Goal: Task Accomplishment & Management: Use online tool/utility

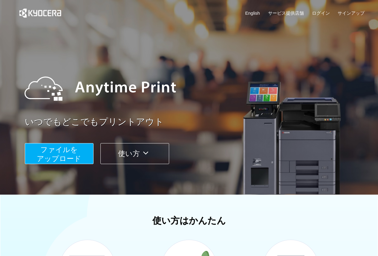
click at [52, 155] on span "ファイルを ​​アップロード" at bounding box center [59, 153] width 45 height 17
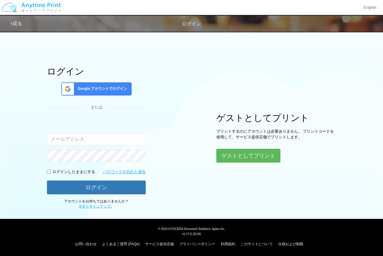
click at [127, 97] on div "ログイン Google アカウントでログイン または 入力されたメールアドレスまたはパスワードが正しくありません。 ログインしたままにする パスワードを忘れた…" at bounding box center [96, 137] width 99 height 143
click at [123, 86] on div "Google アカウントでログイン" at bounding box center [96, 88] width 70 height 13
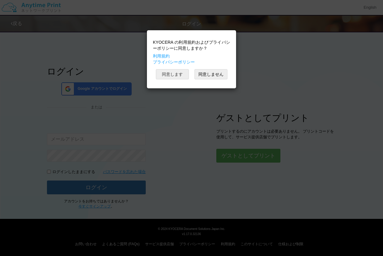
click at [176, 75] on button "同意します" at bounding box center [172, 74] width 33 height 10
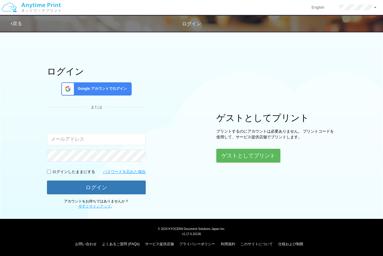
click at [120, 80] on div "ログイン Google アカウントでログイン または 入力されたメールアドレスまたはパスワードが正しくありません。 ログインしたままにする パスワードを忘れた…" at bounding box center [96, 137] width 99 height 143
click at [122, 84] on div "Google アカウントでログイン" at bounding box center [96, 88] width 70 height 13
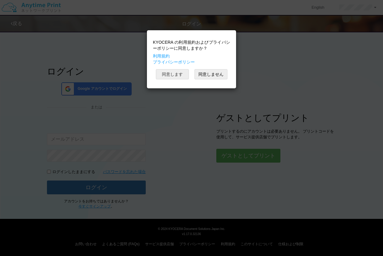
click at [173, 74] on button "同意します" at bounding box center [172, 74] width 33 height 10
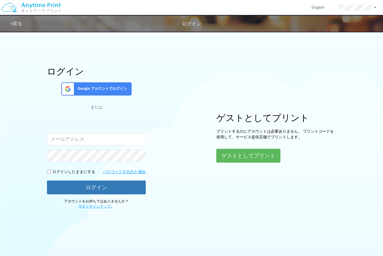
click at [115, 82] on div "Google アカウントでログイン" at bounding box center [96, 88] width 70 height 13
click at [116, 86] on span "Google アカウントでログイン" at bounding box center [101, 88] width 52 height 5
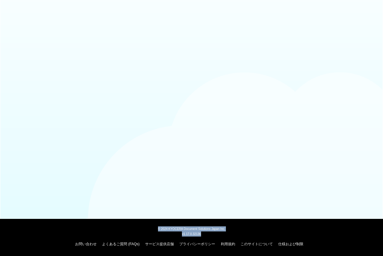
drag, startPoint x: 157, startPoint y: 231, endPoint x: 319, endPoint y: 233, distance: 161.8
click at [319, 233] on div "© 2024 KYOCERA Document Solutions Japan Inc. v1.17.0.32136 お問い合わせ よくあるご質問 (FAQs…" at bounding box center [192, 237] width 376 height 22
click at [318, 233] on div "v1.17.0.32136" at bounding box center [192, 233] width 376 height 5
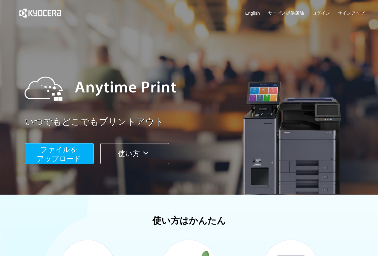
click at [50, 159] on span "ファイルを ​​アップロード" at bounding box center [59, 153] width 45 height 17
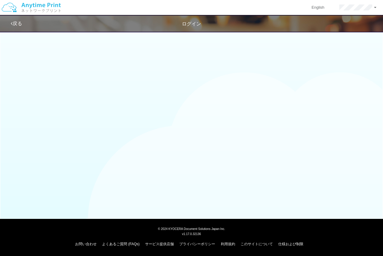
click at [13, 21] on link "戻る" at bounding box center [16, 23] width 11 height 5
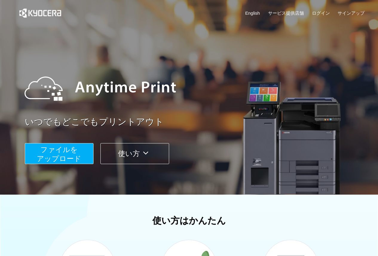
click at [63, 139] on div "ファイルを ​​アップロード 使い方" at bounding box center [197, 149] width 344 height 30
click at [61, 156] on span "ファイルを ​​アップロード" at bounding box center [59, 153] width 45 height 17
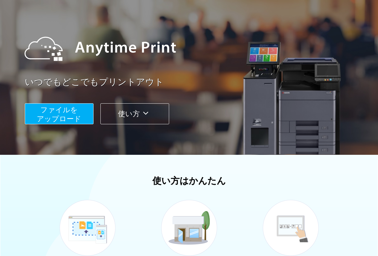
click at [69, 104] on button "ファイルを ​​アップロード" at bounding box center [59, 113] width 69 height 21
click at [70, 104] on button "ファイルを ​​アップロード" at bounding box center [59, 113] width 69 height 21
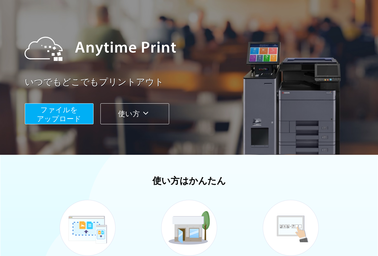
scroll to position [0, 0]
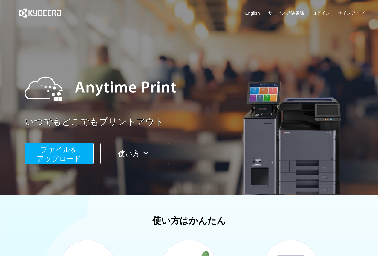
drag, startPoint x: 91, startPoint y: 154, endPoint x: 83, endPoint y: 154, distance: 7.8
click at [85, 154] on button "ファイルを ​​アップロード" at bounding box center [59, 153] width 69 height 21
click at [83, 154] on button "ファイルを ​​アップロード" at bounding box center [59, 153] width 69 height 21
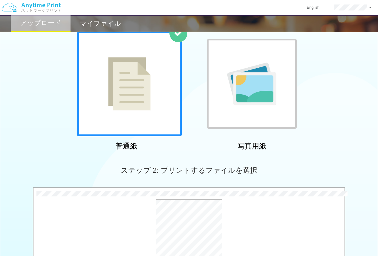
scroll to position [199, 0]
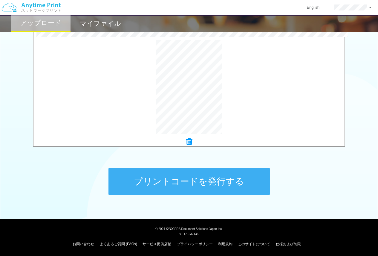
click at [191, 142] on icon at bounding box center [189, 142] width 6 height 8
click at [188, 90] on button "プレビュー" at bounding box center [192, 88] width 28 height 10
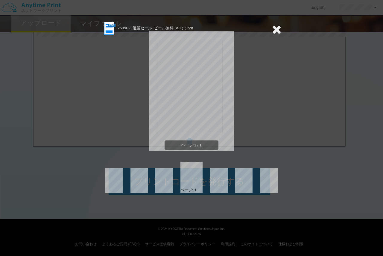
click at [277, 30] on icon at bounding box center [276, 29] width 9 height 12
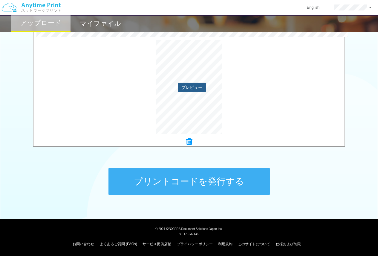
click at [196, 89] on button "プレビュー" at bounding box center [192, 88] width 28 height 10
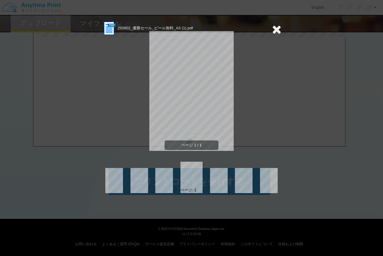
click at [275, 26] on icon at bounding box center [276, 29] width 9 height 12
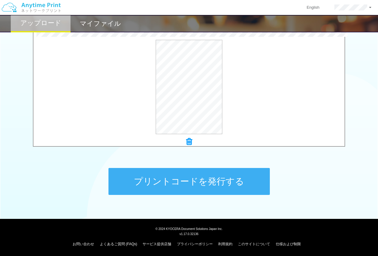
click at [191, 182] on button "プリントコードを発行する" at bounding box center [190, 181] width 162 height 27
